Goal: Task Accomplishment & Management: Complete application form

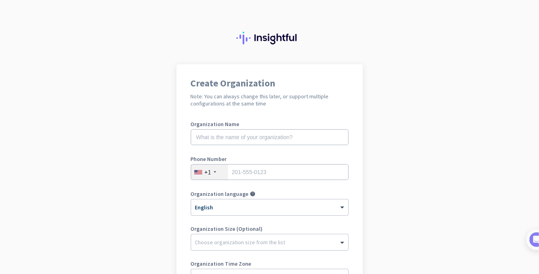
scroll to position [105, 0]
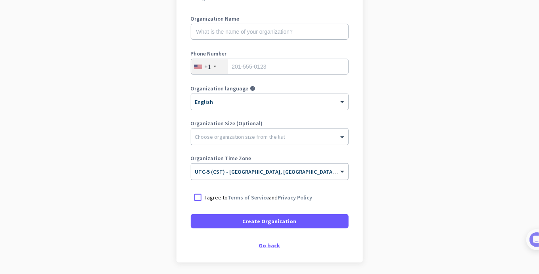
click at [269, 243] on div "Go back" at bounding box center [270, 246] width 158 height 6
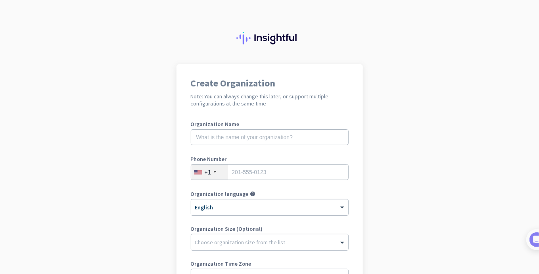
scroll to position [105, 0]
